Goal: Download file/media

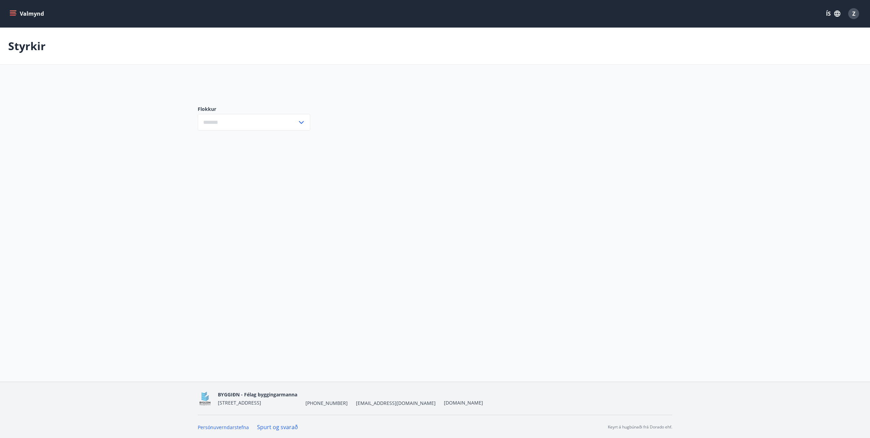
type input "***"
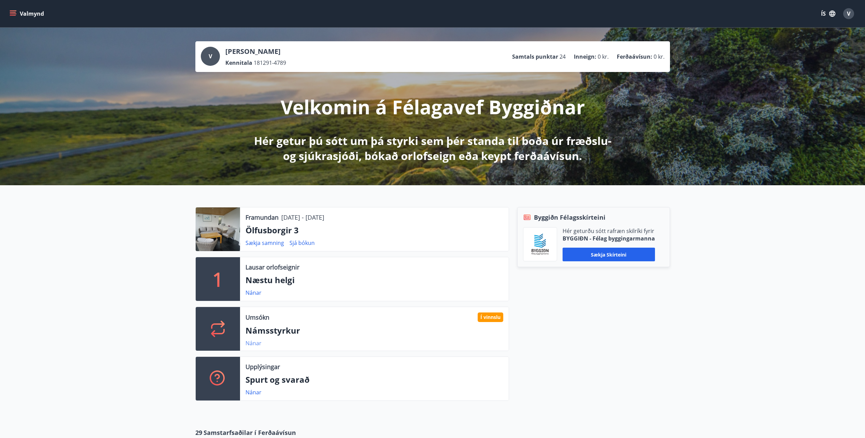
click at [257, 343] on link "Nánar" at bounding box center [254, 343] width 16 height 8
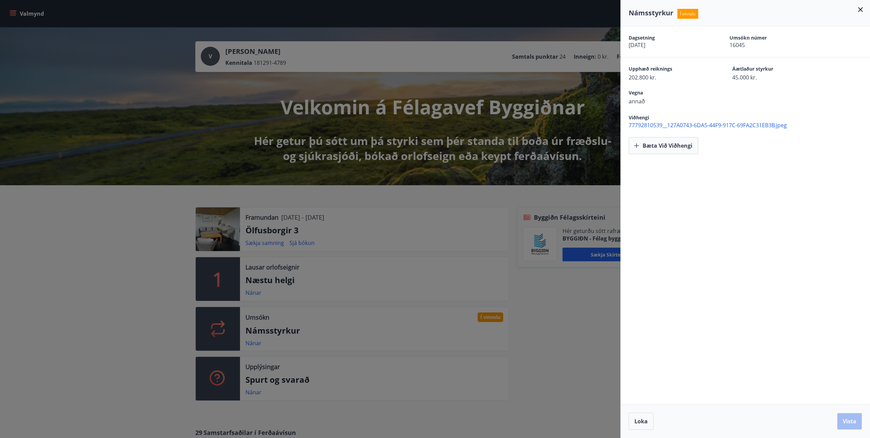
click at [708, 127] on span "77792810539__127A0743-6DA5-44F9-917C-69FA2C31EB3B.jpeg" at bounding box center [749, 125] width 241 height 8
click at [859, 12] on icon at bounding box center [861, 9] width 5 height 5
